Goal: Transaction & Acquisition: Download file/media

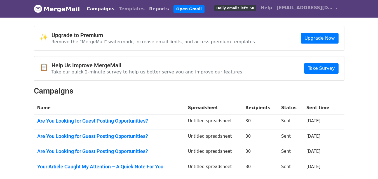
click at [147, 11] on link "Reports" at bounding box center [159, 8] width 24 height 11
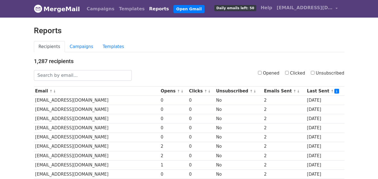
click at [262, 72] on input "Opened" at bounding box center [260, 73] width 4 height 4
checkbox input "true"
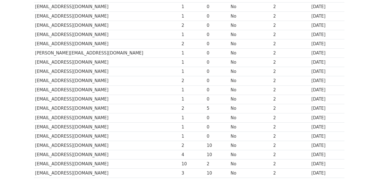
scroll to position [277, 0]
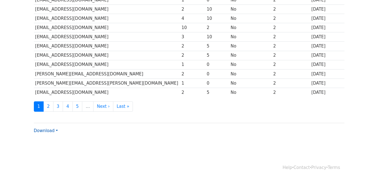
click at [48, 131] on link "Download" at bounding box center [46, 130] width 24 height 5
click at [49, 140] on link "CSV" at bounding box center [56, 141] width 44 height 9
